Goal: Transaction & Acquisition: Obtain resource

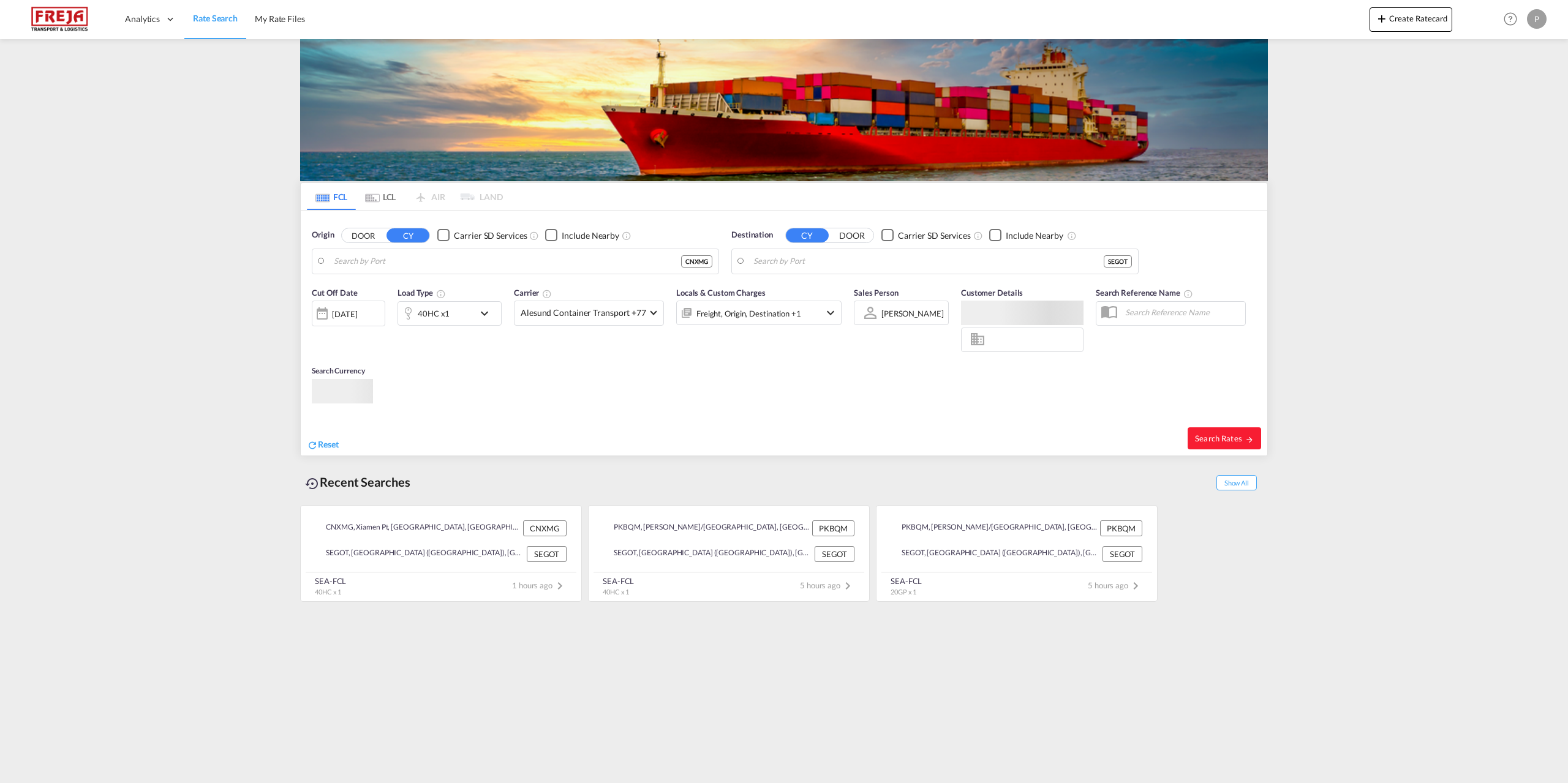
type input "Xiamen Pt, CNXMG"
type input "[GEOGRAPHIC_DATA] ([GEOGRAPHIC_DATA]), [GEOGRAPHIC_DATA]"
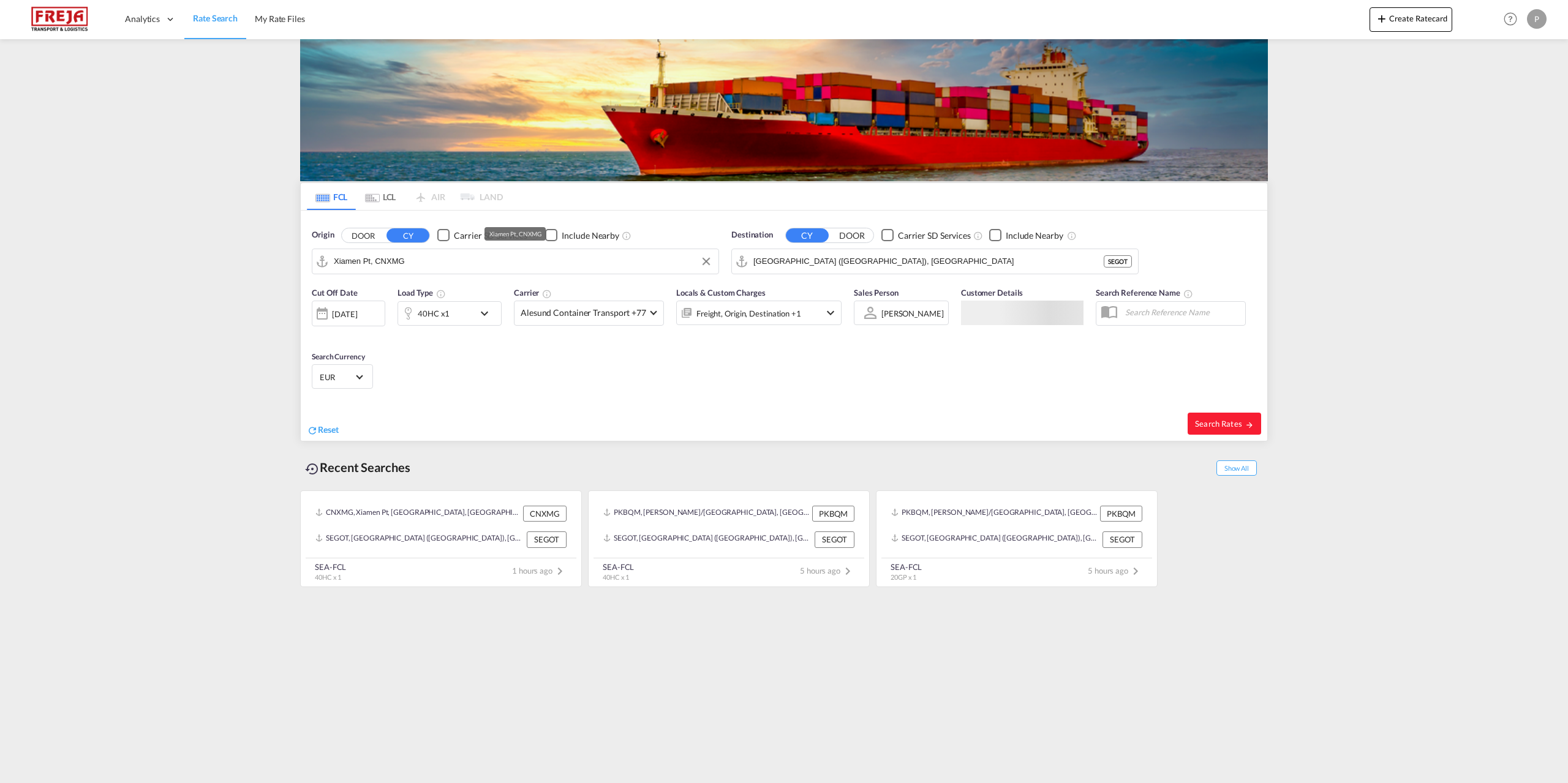
click at [438, 261] on input "Xiamen Pt, CNXMG" at bounding box center [523, 261] width 379 height 18
click at [391, 290] on div "Fredericia [GEOGRAPHIC_DATA] DKFRC" at bounding box center [428, 295] width 233 height 37
type input "[GEOGRAPHIC_DATA], DKFRC"
click at [874, 259] on input "[GEOGRAPHIC_DATA] ([GEOGRAPHIC_DATA]), [GEOGRAPHIC_DATA]" at bounding box center [942, 261] width 379 height 18
click at [413, 260] on input "[GEOGRAPHIC_DATA], DKFRC" at bounding box center [523, 261] width 379 height 18
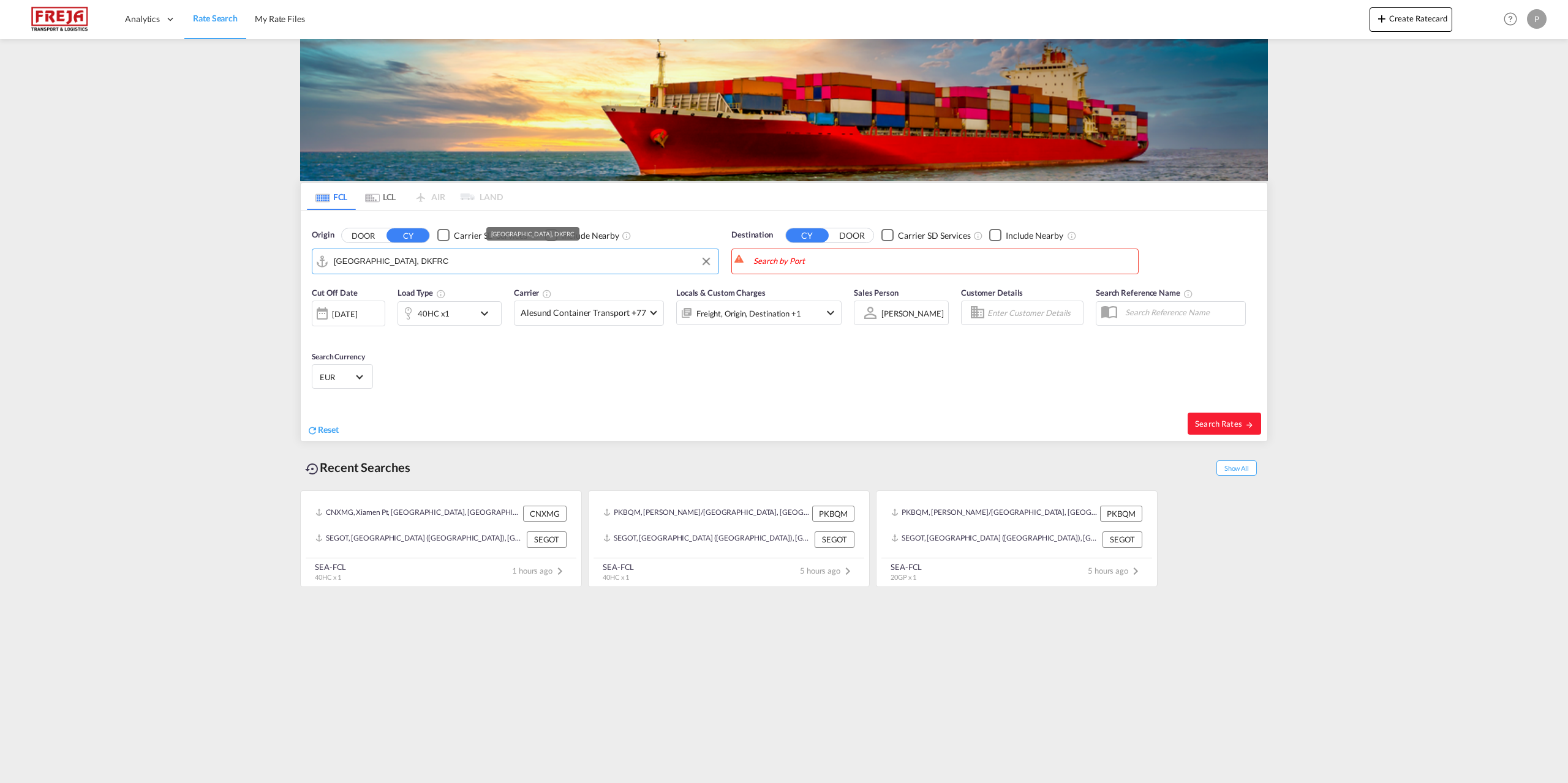
click at [413, 260] on input "[GEOGRAPHIC_DATA], DKFRC" at bounding box center [523, 261] width 379 height 18
type input "C"
click at [391, 294] on div "Ningbo China CNNGB" at bounding box center [428, 295] width 233 height 37
type input "Ningbo, CNNGB"
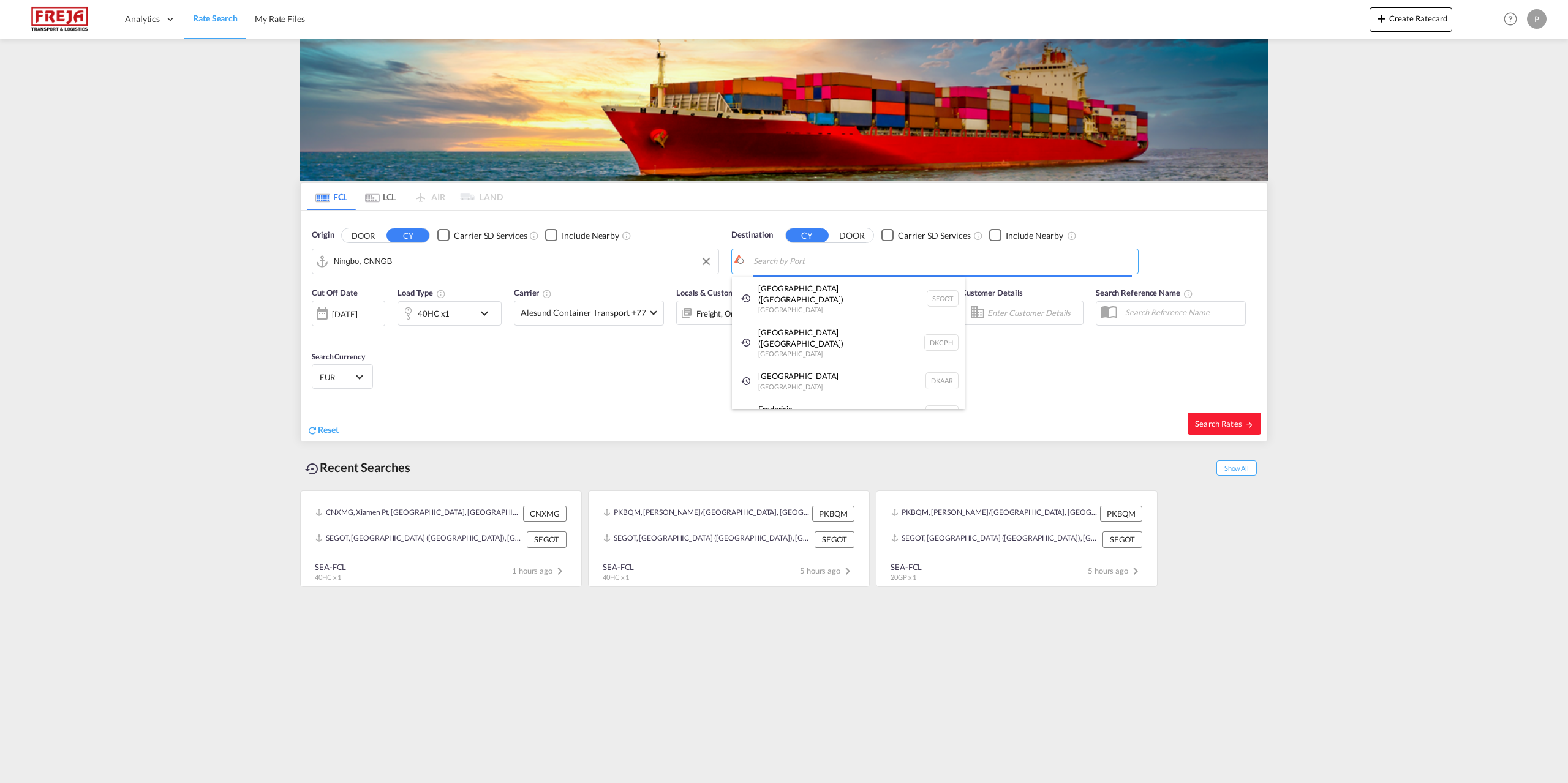
click at [876, 258] on body "Analytics Reports Dashboard Rate Search My Rate Files Analytics" at bounding box center [784, 391] width 1568 height 783
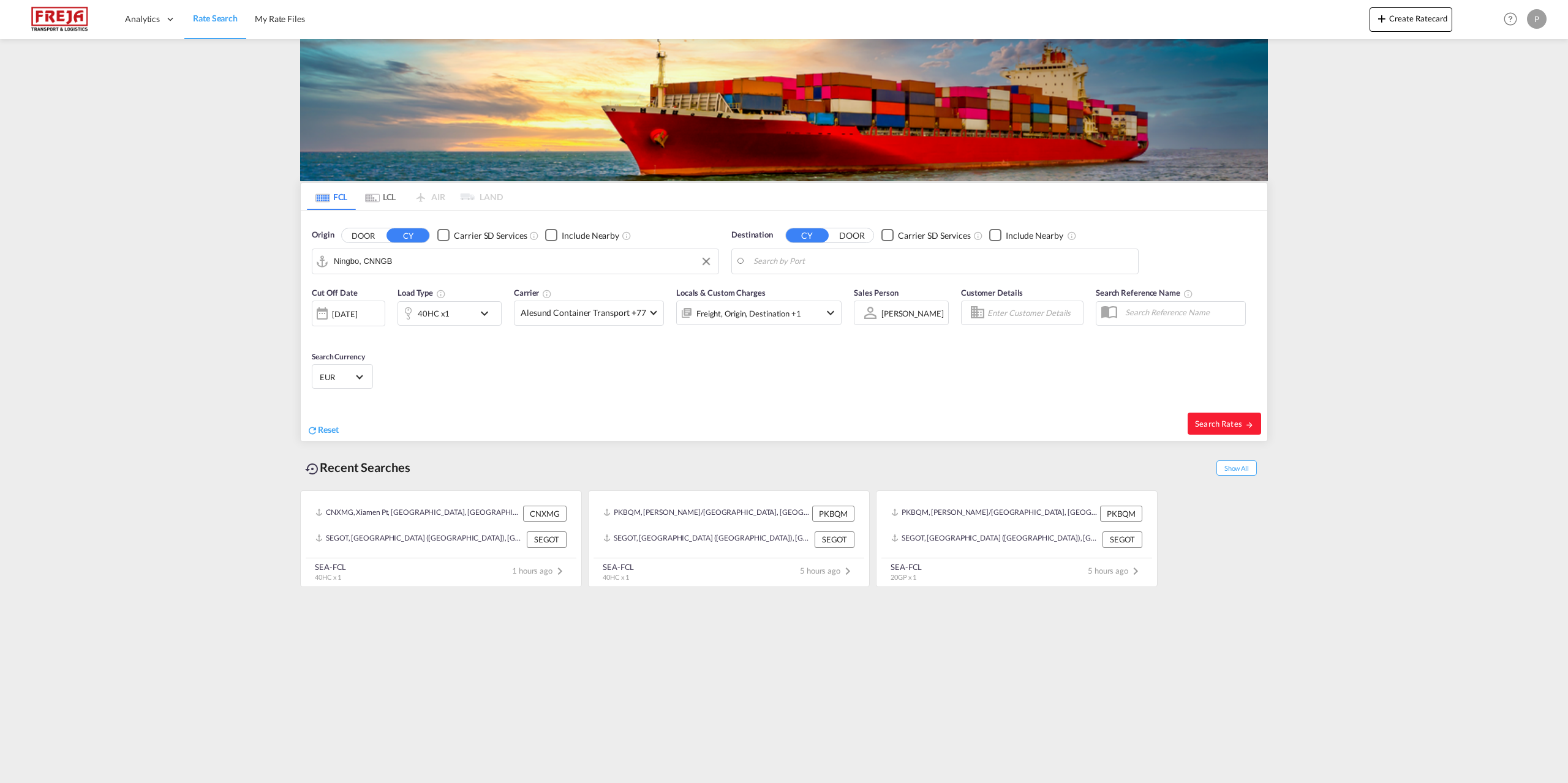
click at [873, 259] on body "Analytics Reports Dashboard Rate Search My Rate Files Analytics" at bounding box center [784, 391] width 1568 height 783
click at [820, 299] on div "[PERSON_NAME] [GEOGRAPHIC_DATA] DKFRC" at bounding box center [848, 295] width 233 height 37
type input "[GEOGRAPHIC_DATA], DKFRC"
click at [1235, 426] on span "Search Rates" at bounding box center [1225, 424] width 59 height 10
type input "CNNGB to DKFRC / [DATE]"
